Goal: Task Accomplishment & Management: Manage account settings

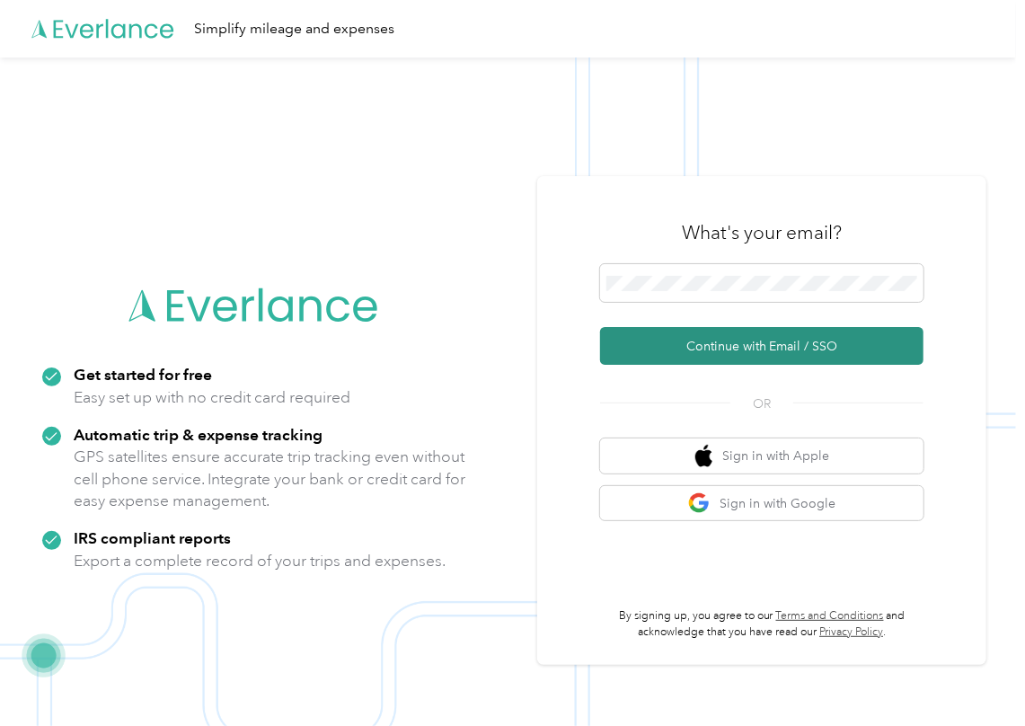
click at [655, 328] on button "Continue with Email / SSO" at bounding box center [761, 346] width 323 height 38
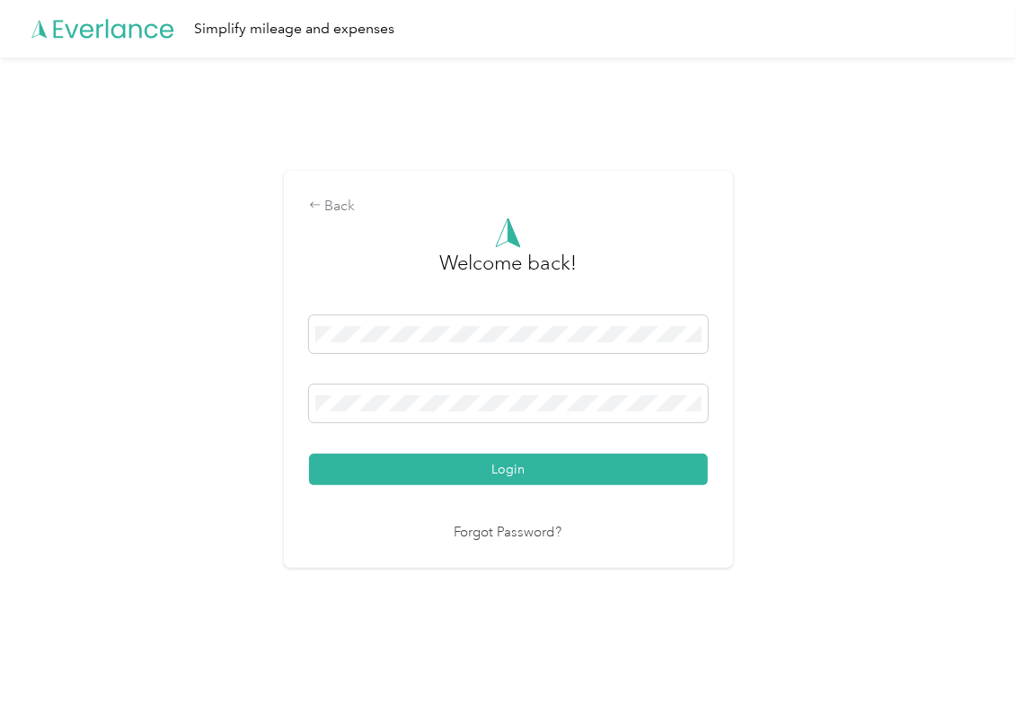
click at [358, 454] on button "Login" at bounding box center [508, 469] width 399 height 31
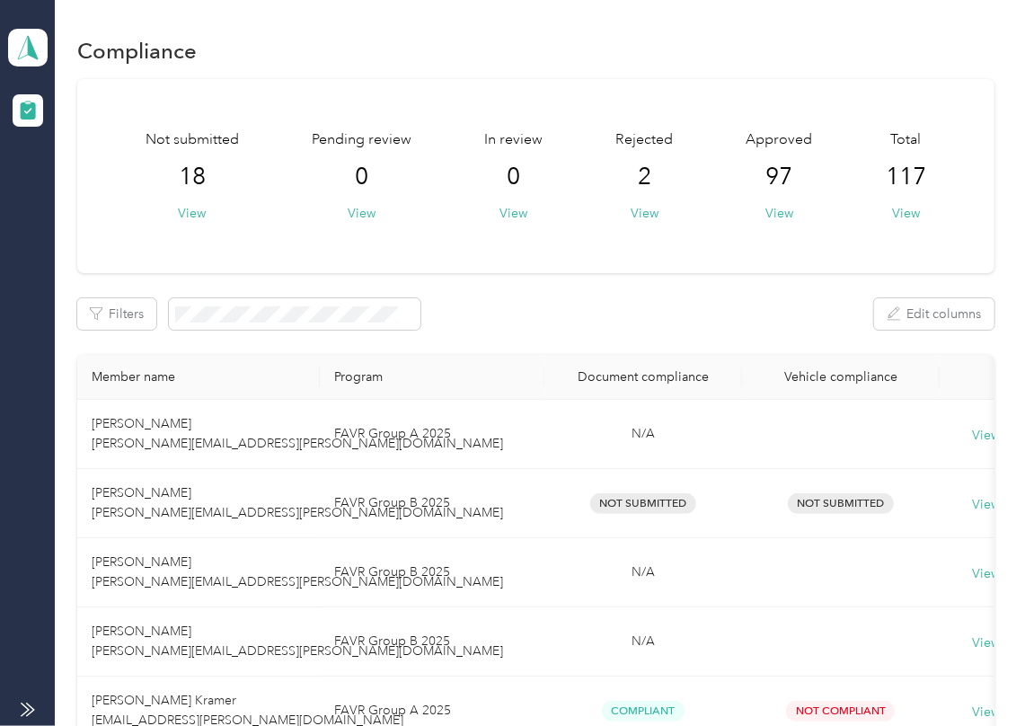
click at [54, 40] on aside "Echo Electric Team dashboard" at bounding box center [27, 363] width 55 height 726
click at [32, 44] on icon at bounding box center [27, 47] width 27 height 25
click at [83, 188] on div "Log out" at bounding box center [57, 188] width 69 height 19
